Goal: Find specific page/section: Find specific page/section

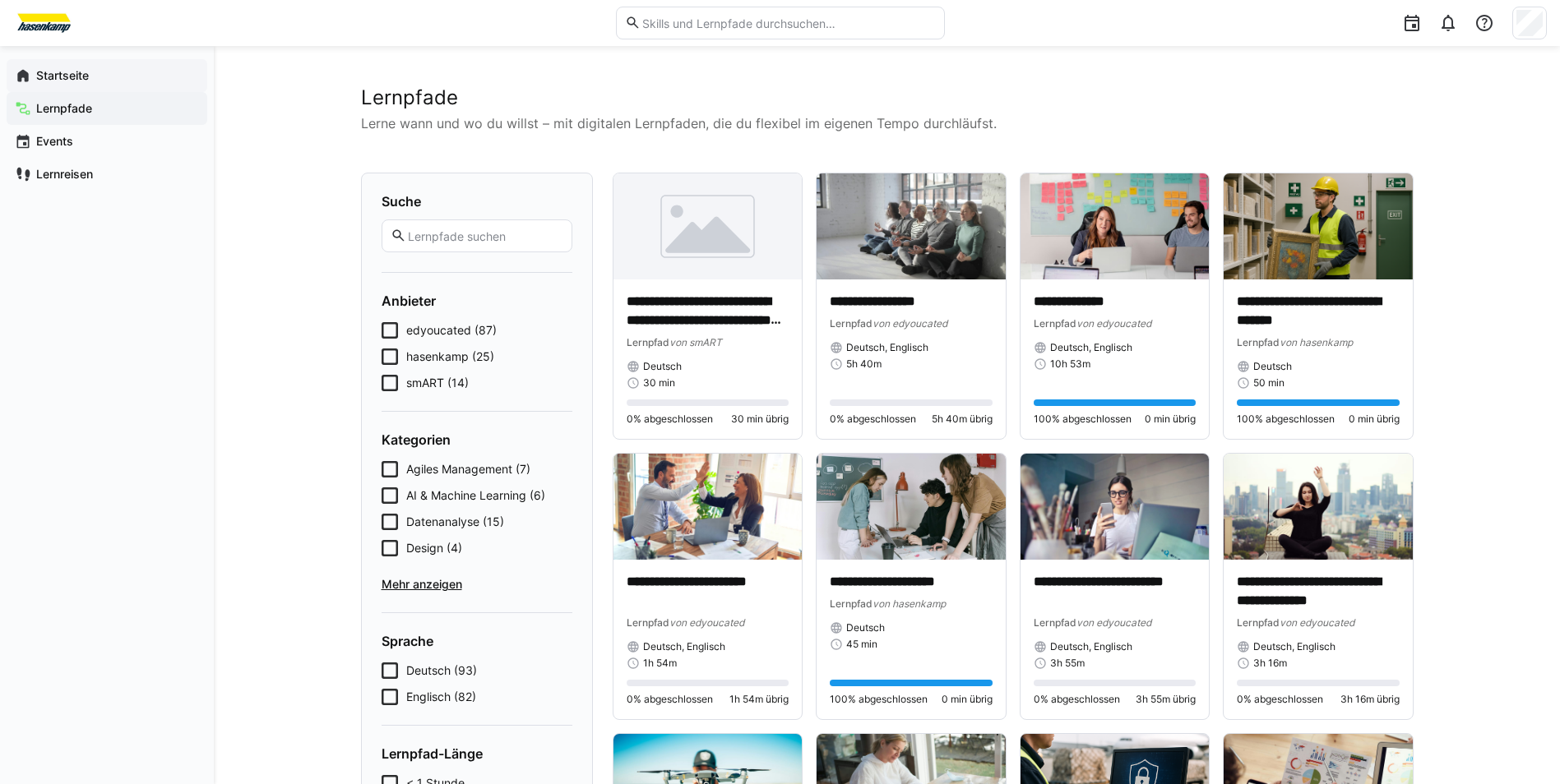
click at [47, 85] on div "Startseite" at bounding box center [107, 75] width 201 height 33
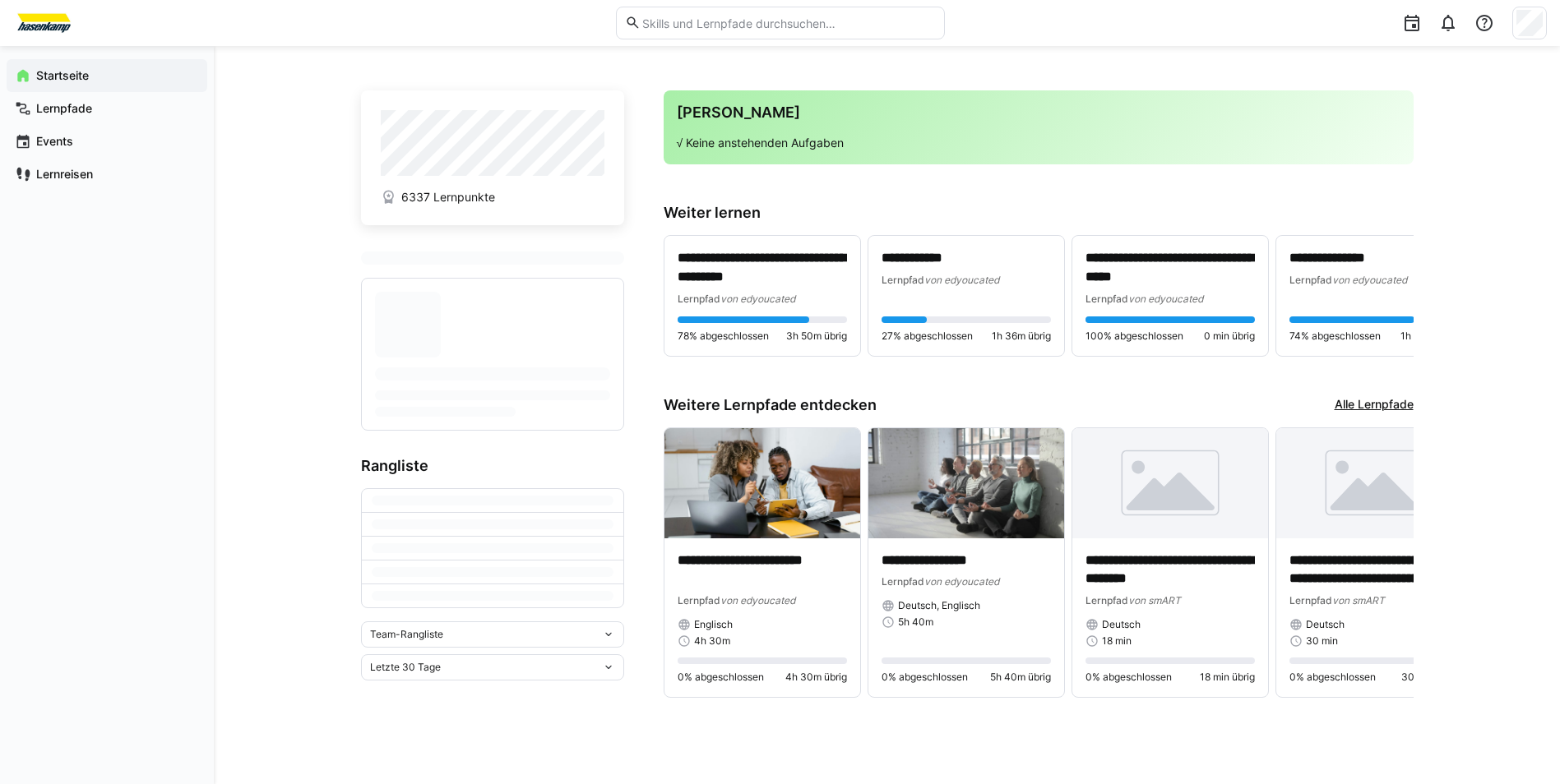
click at [595, 459] on div "Team-Rangliste" at bounding box center [486, 635] width 231 height 12
click at [540, 459] on div "Individuelle Rangliste" at bounding box center [493, 695] width 243 height 13
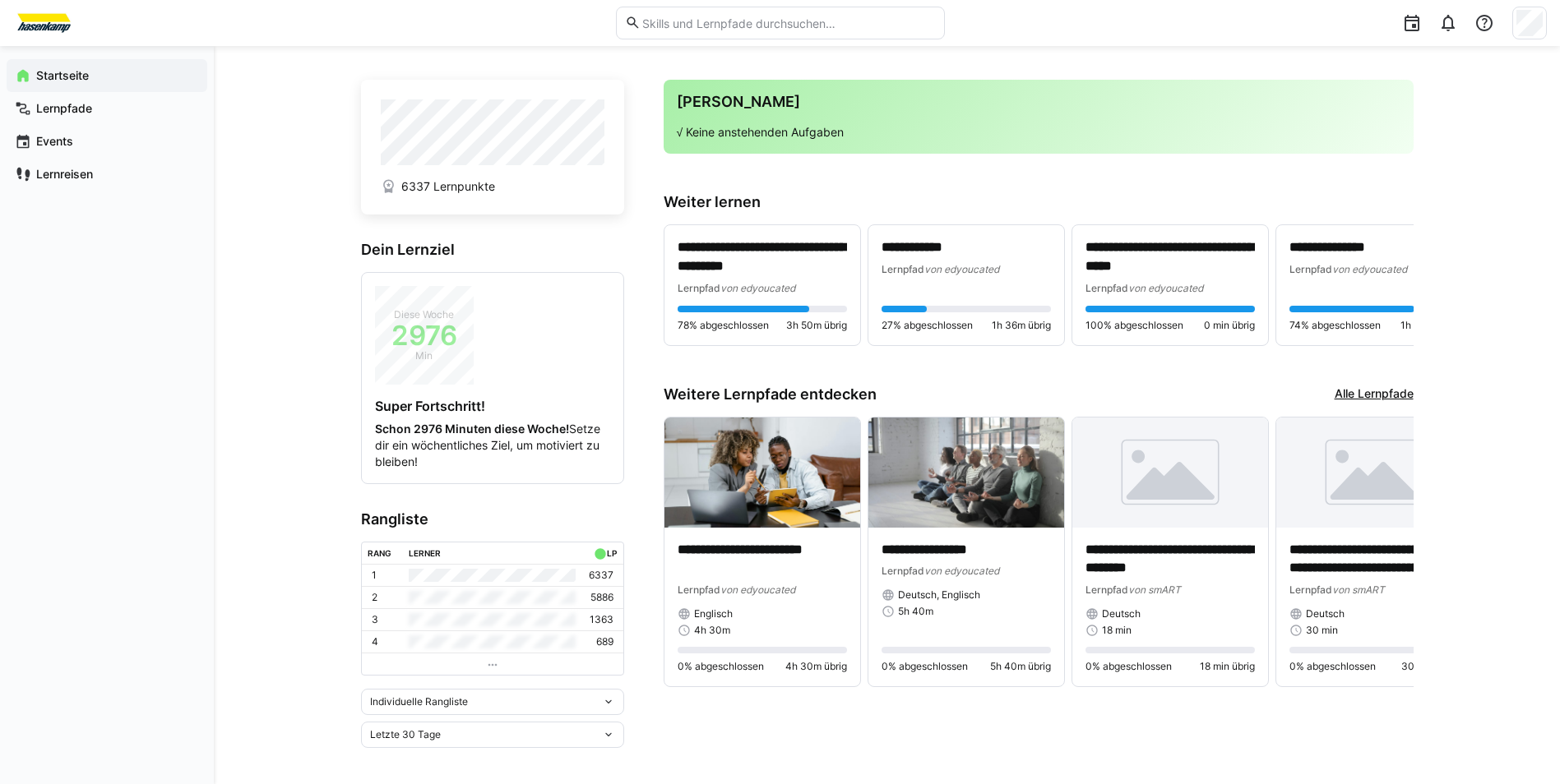
scroll to position [14, 0]
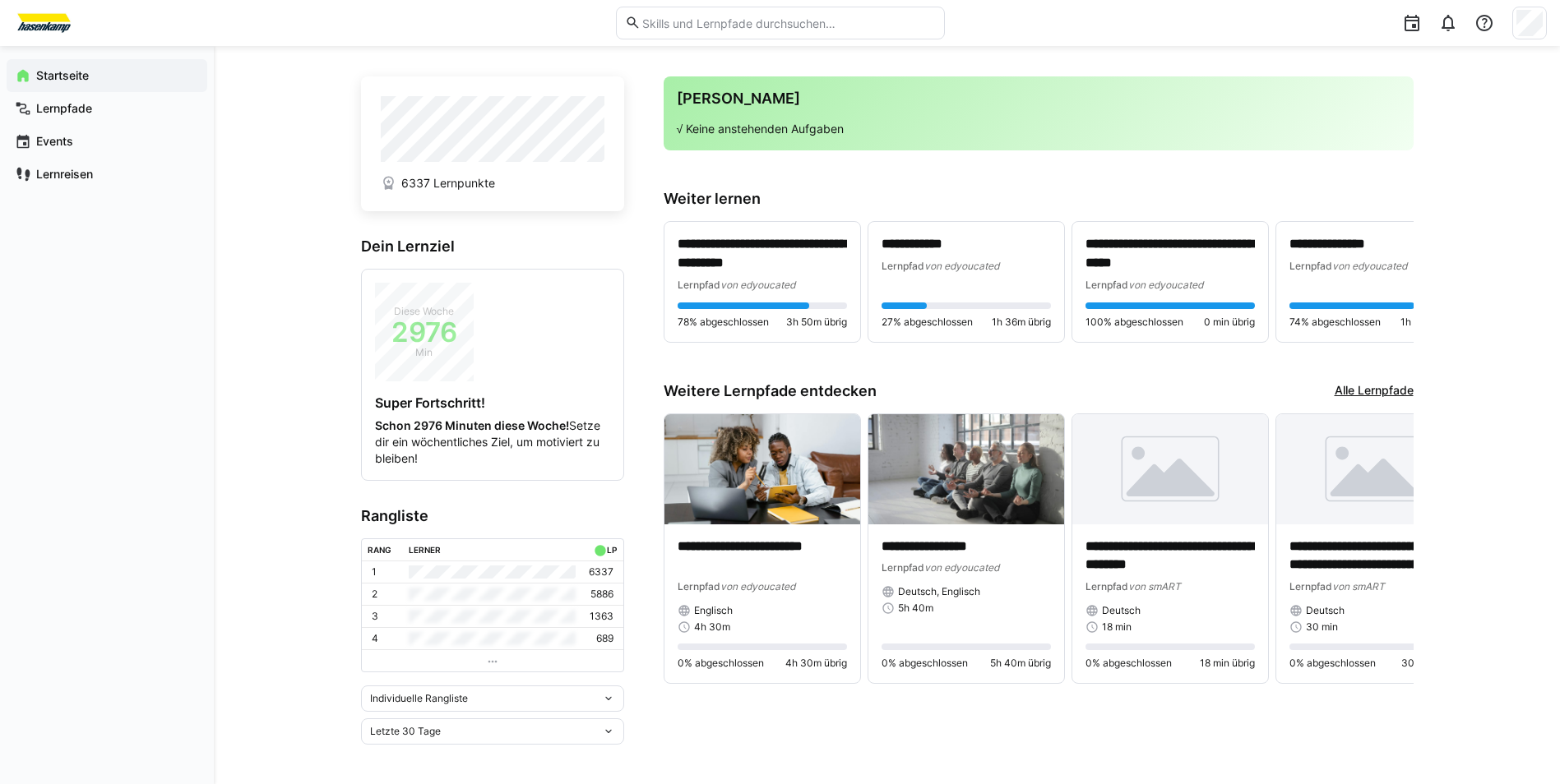
click at [578, 459] on div "Letzte 30 Tage" at bounding box center [486, 732] width 231 height 12
click at [575, 459] on div "Gesamt" at bounding box center [493, 696] width 243 height 13
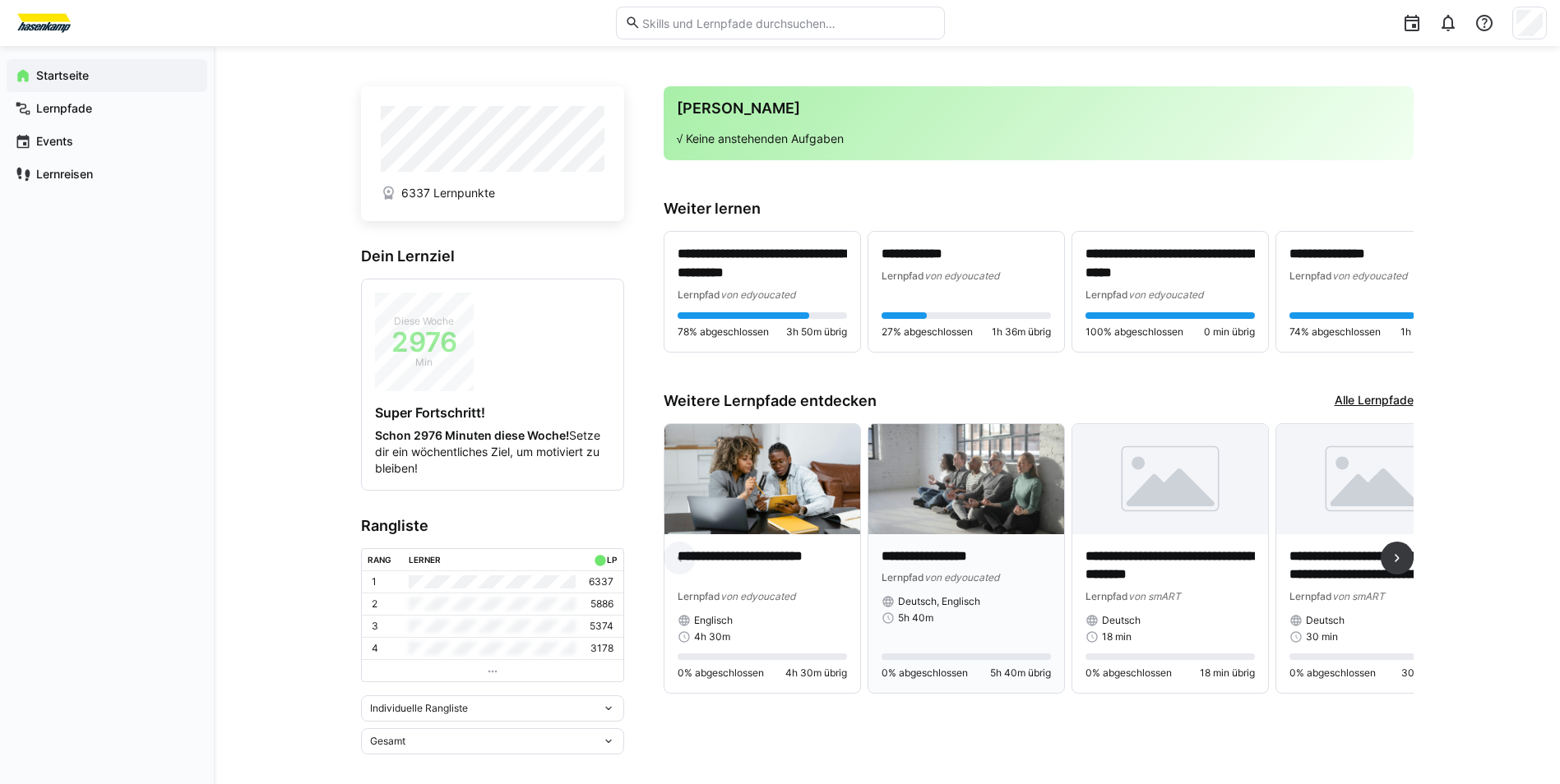
scroll to position [0, 0]
